Goal: Task Accomplishment & Management: Complete application form

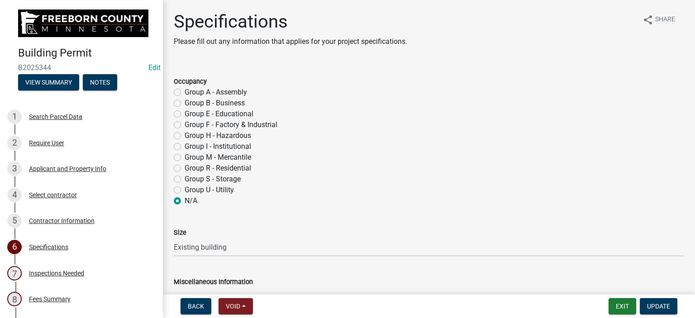
select select "cf5e982a-8fde-449d-bcd8-be8cdfb99374"
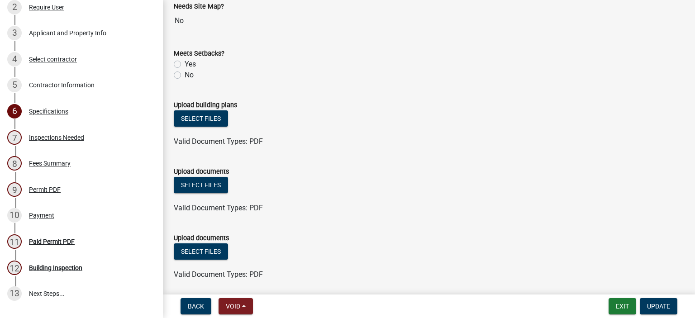
scroll to position [1100, 0]
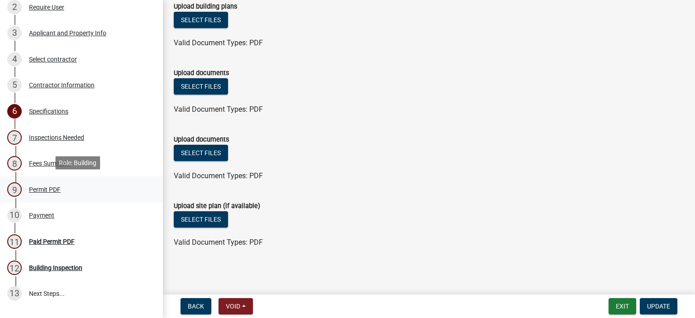
click at [51, 186] on div "Permit PDF" at bounding box center [45, 189] width 32 height 6
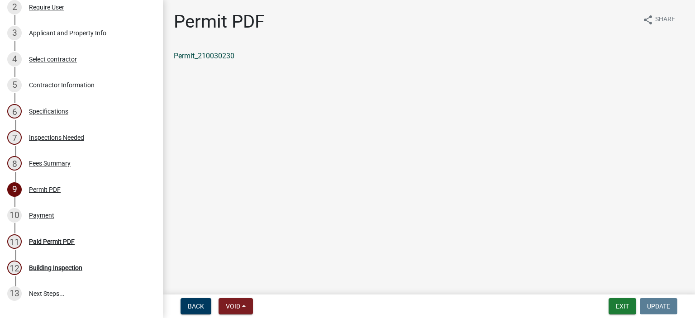
click at [196, 57] on link "Permit_210030230" at bounding box center [204, 56] width 61 height 9
click at [42, 108] on div "Specifications" at bounding box center [48, 111] width 39 height 6
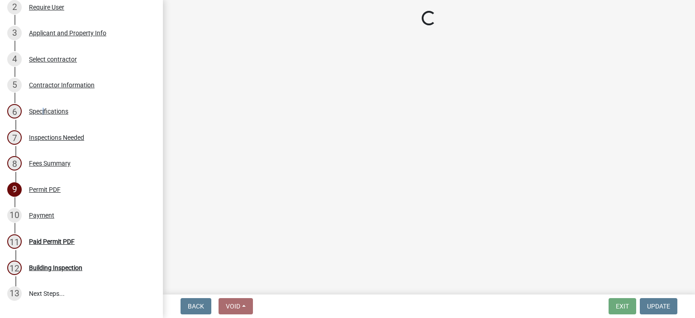
select select "cf5e982a-8fde-449d-bcd8-be8cdfb99374"
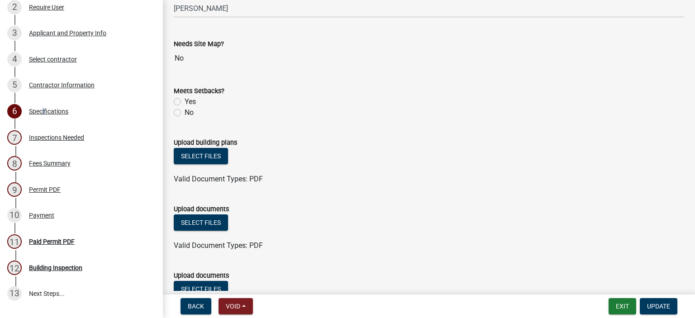
scroll to position [995, 0]
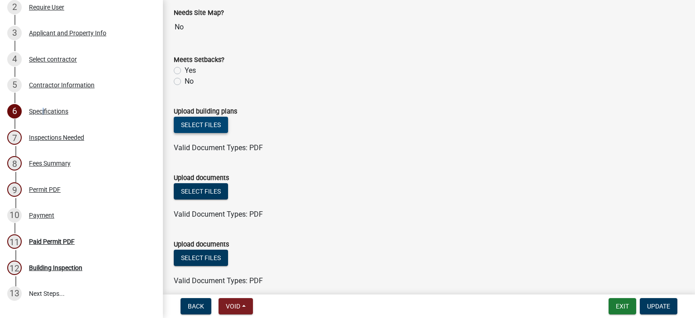
click at [205, 125] on button "Select files" at bounding box center [201, 125] width 54 height 16
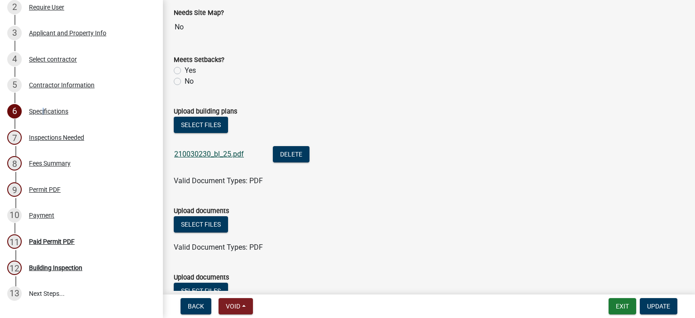
click at [200, 152] on link "210030230_bl_25.pdf" at bounding box center [209, 154] width 70 height 9
drag, startPoint x: 340, startPoint y: 217, endPoint x: 446, endPoint y: 301, distance: 135.5
click at [340, 217] on div "Select files" at bounding box center [429, 225] width 510 height 19
click at [665, 303] on span "Update" at bounding box center [658, 306] width 23 height 7
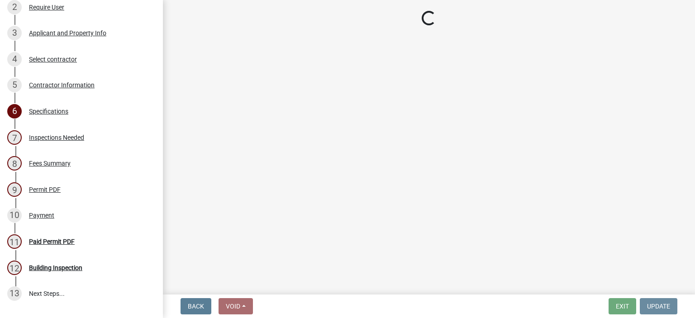
scroll to position [0, 0]
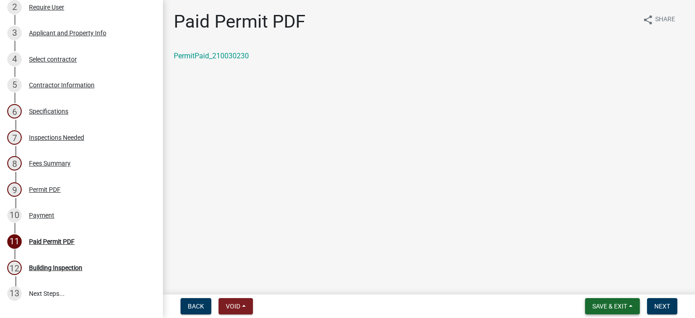
click at [628, 302] on button "Save & Exit" at bounding box center [612, 306] width 55 height 16
click at [613, 282] on button "Save & Exit" at bounding box center [603, 283] width 72 height 22
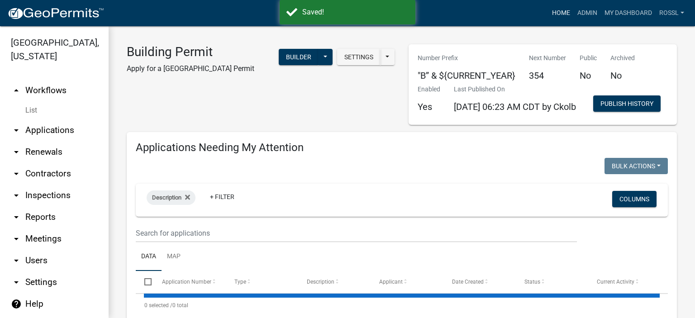
select select "2: 50"
